Goal: Information Seeking & Learning: Understand process/instructions

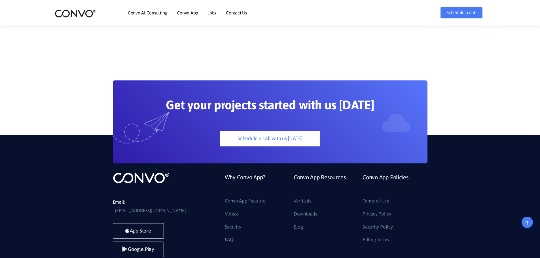
scroll to position [1593, 0]
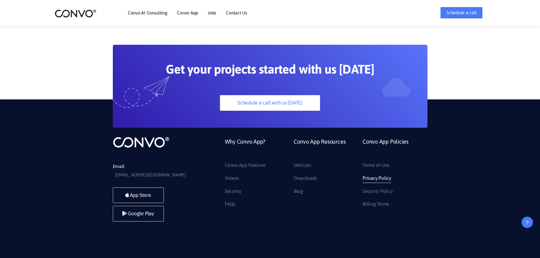
click at [379, 174] on link "Privacy Policy" at bounding box center [376, 178] width 29 height 9
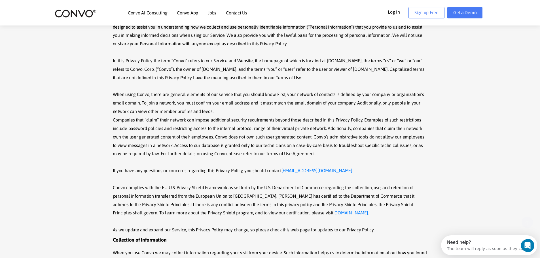
scroll to position [170, 0]
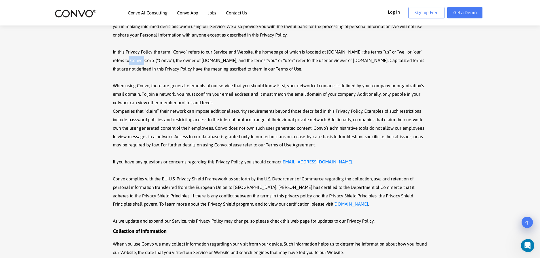
drag, startPoint x: 128, startPoint y: 60, endPoint x: 145, endPoint y: 60, distance: 16.7
click at [145, 60] on p "This Privacy Policy was last modified in Oct, 2019. Welcome to Convo (“Service”…" at bounding box center [270, 107] width 315 height 237
drag, startPoint x: 80, startPoint y: 15, endPoint x: 133, endPoint y: 16, distance: 52.7
click at [80, 15] on img at bounding box center [76, 13] width 42 height 9
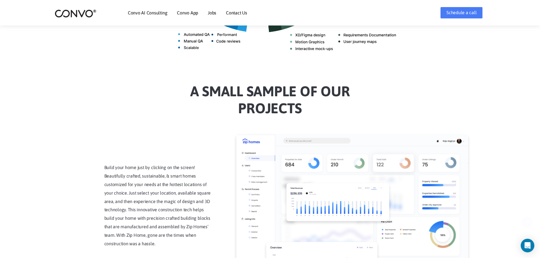
scroll to position [1593, 0]
